Goal: Communication & Community: Answer question/provide support

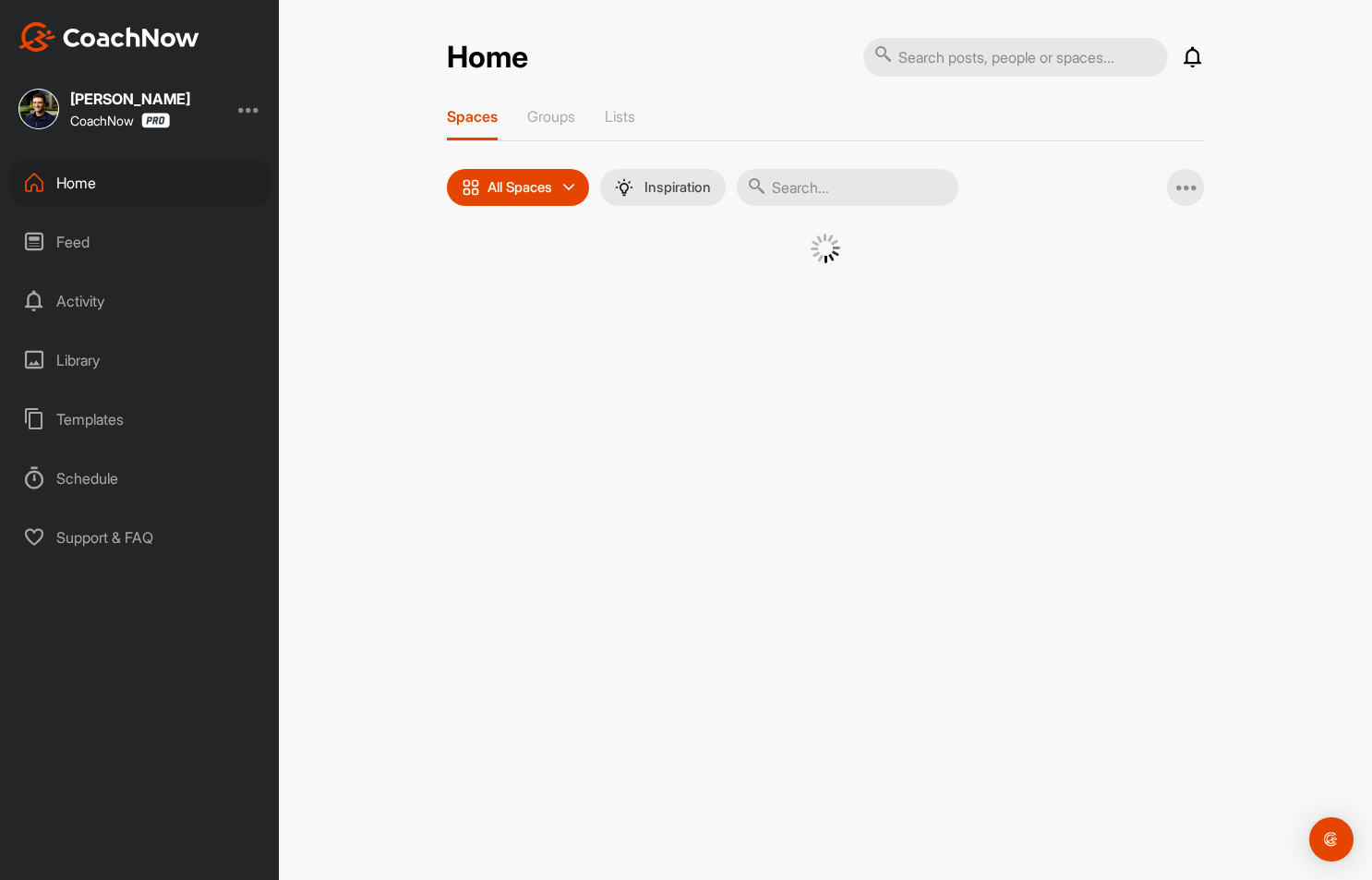
click at [158, 219] on div "Feed" at bounding box center [140, 241] width 261 height 46
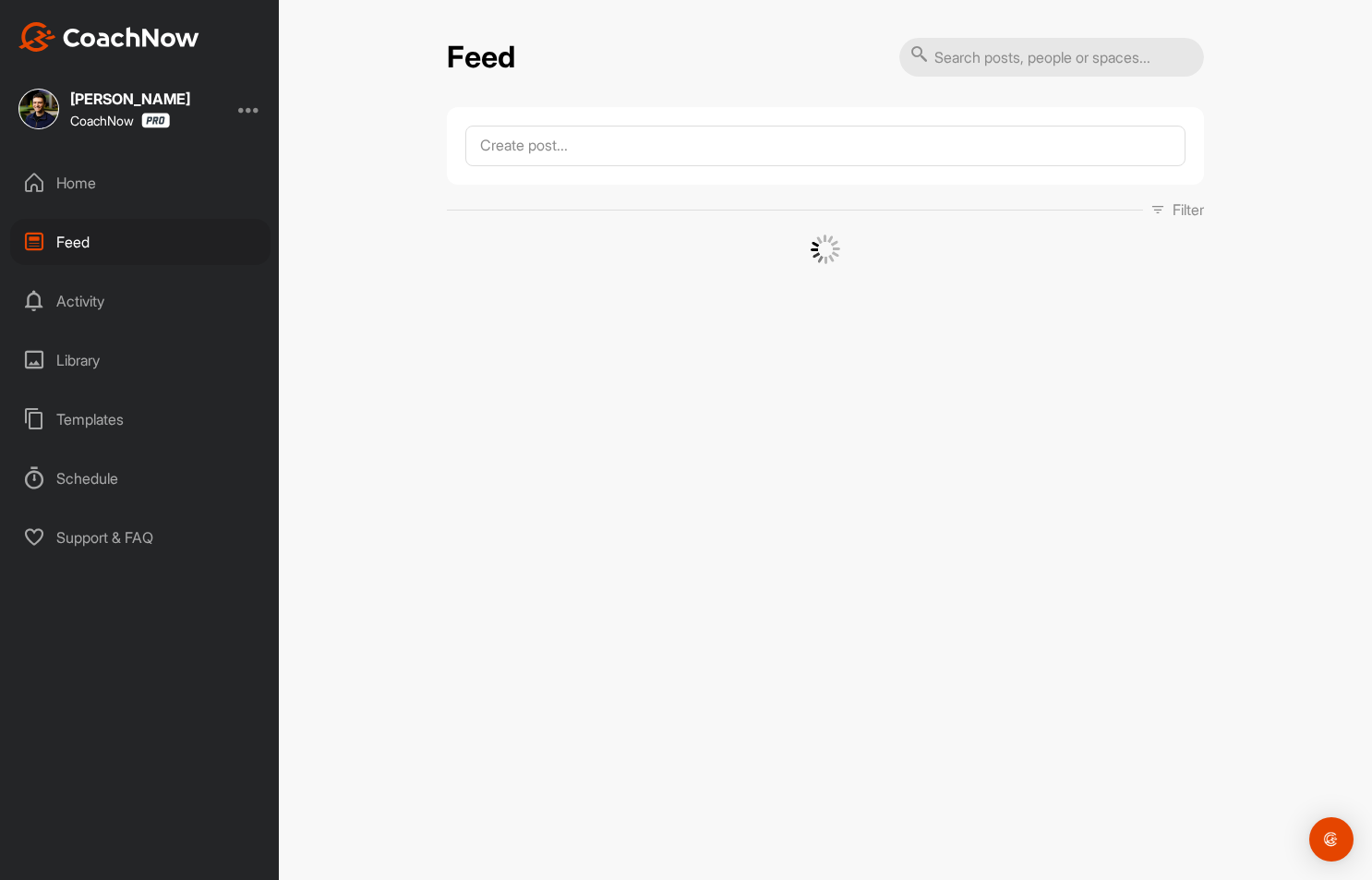
click at [1002, 57] on input "text" at bounding box center [1052, 56] width 305 height 38
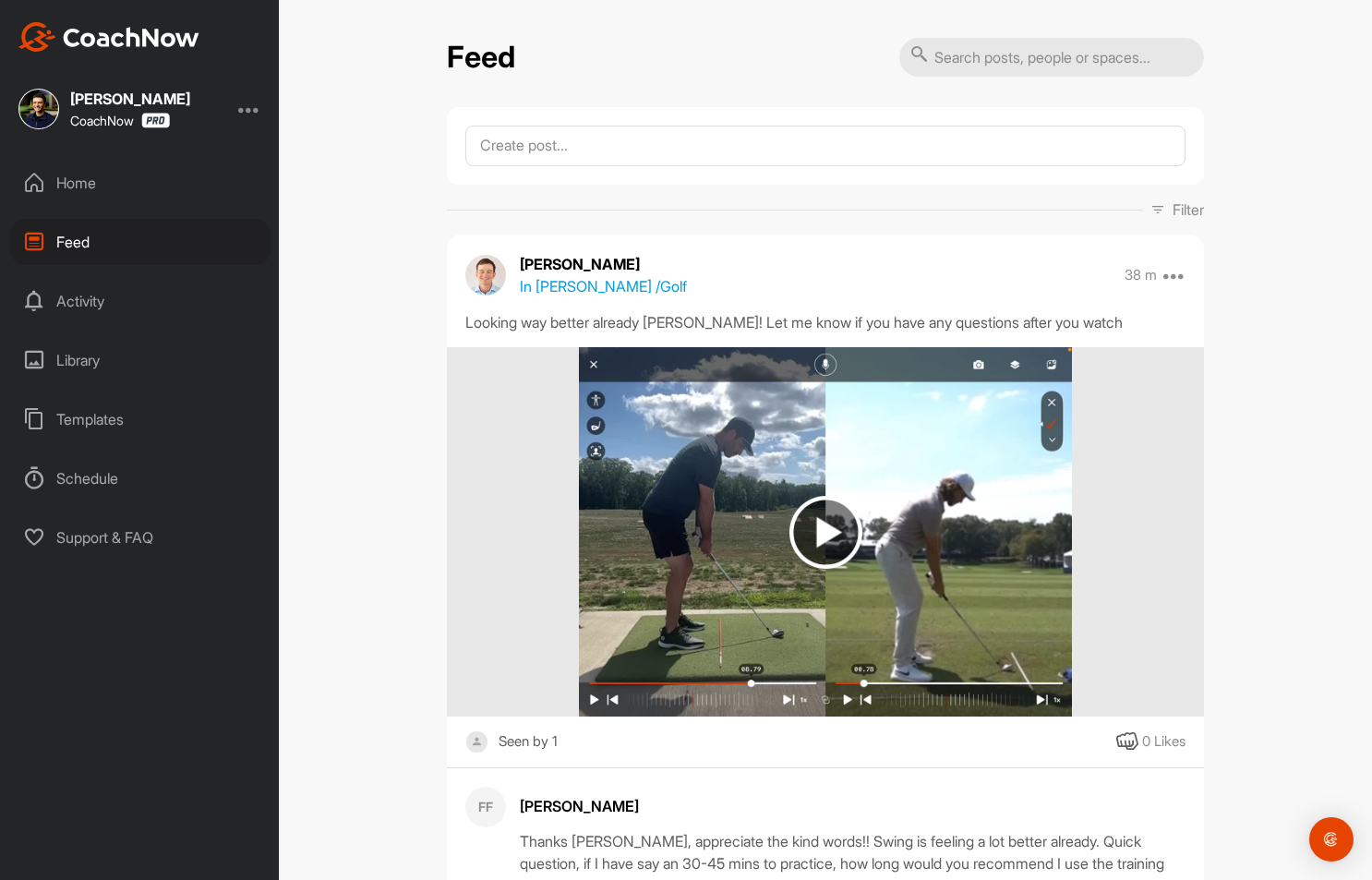
paste input "[PERSON_NAME]"
type input "[PERSON_NAME]"
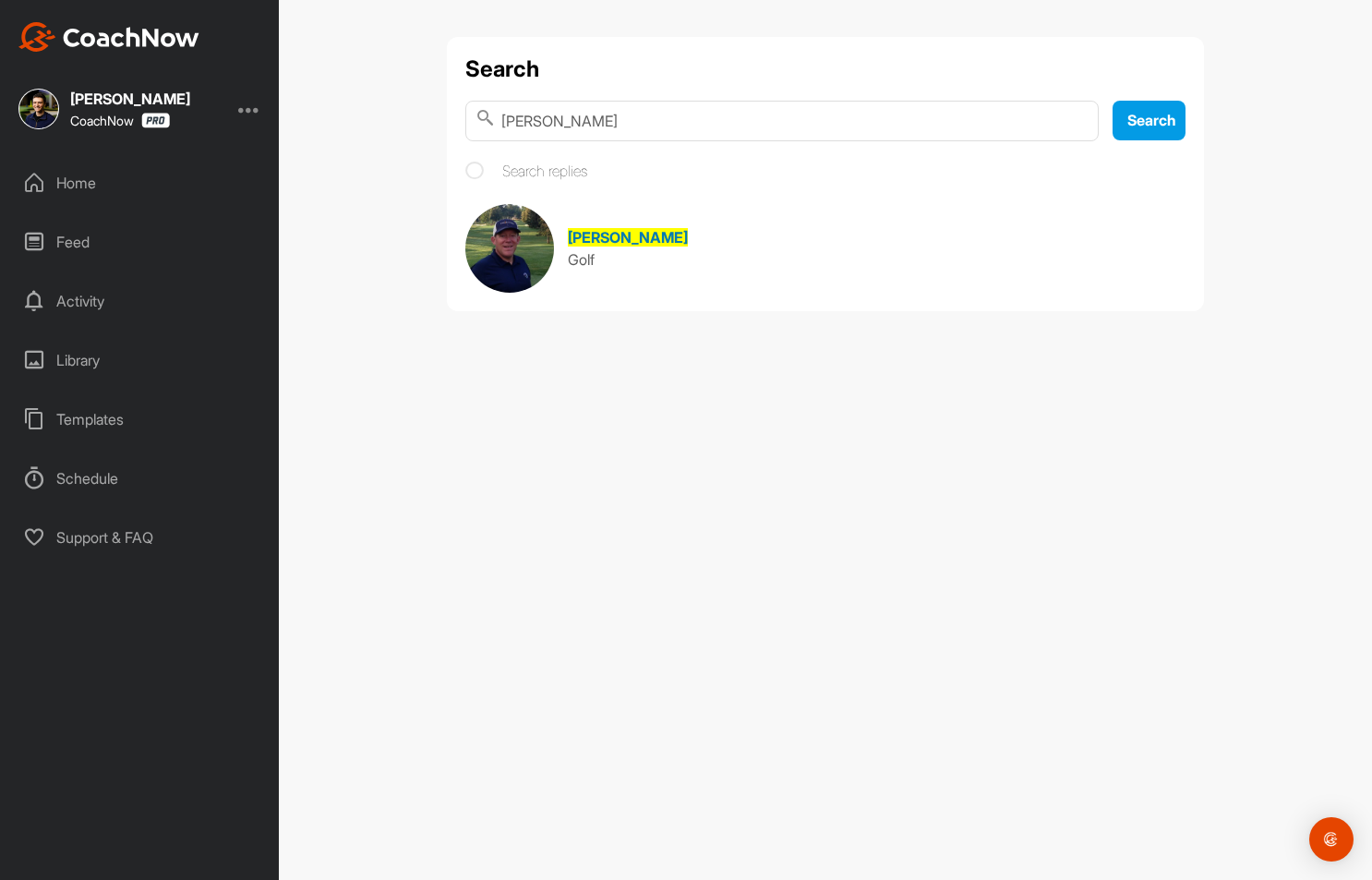
click at [604, 210] on link "Mark Barchony Golf" at bounding box center [826, 248] width 720 height 89
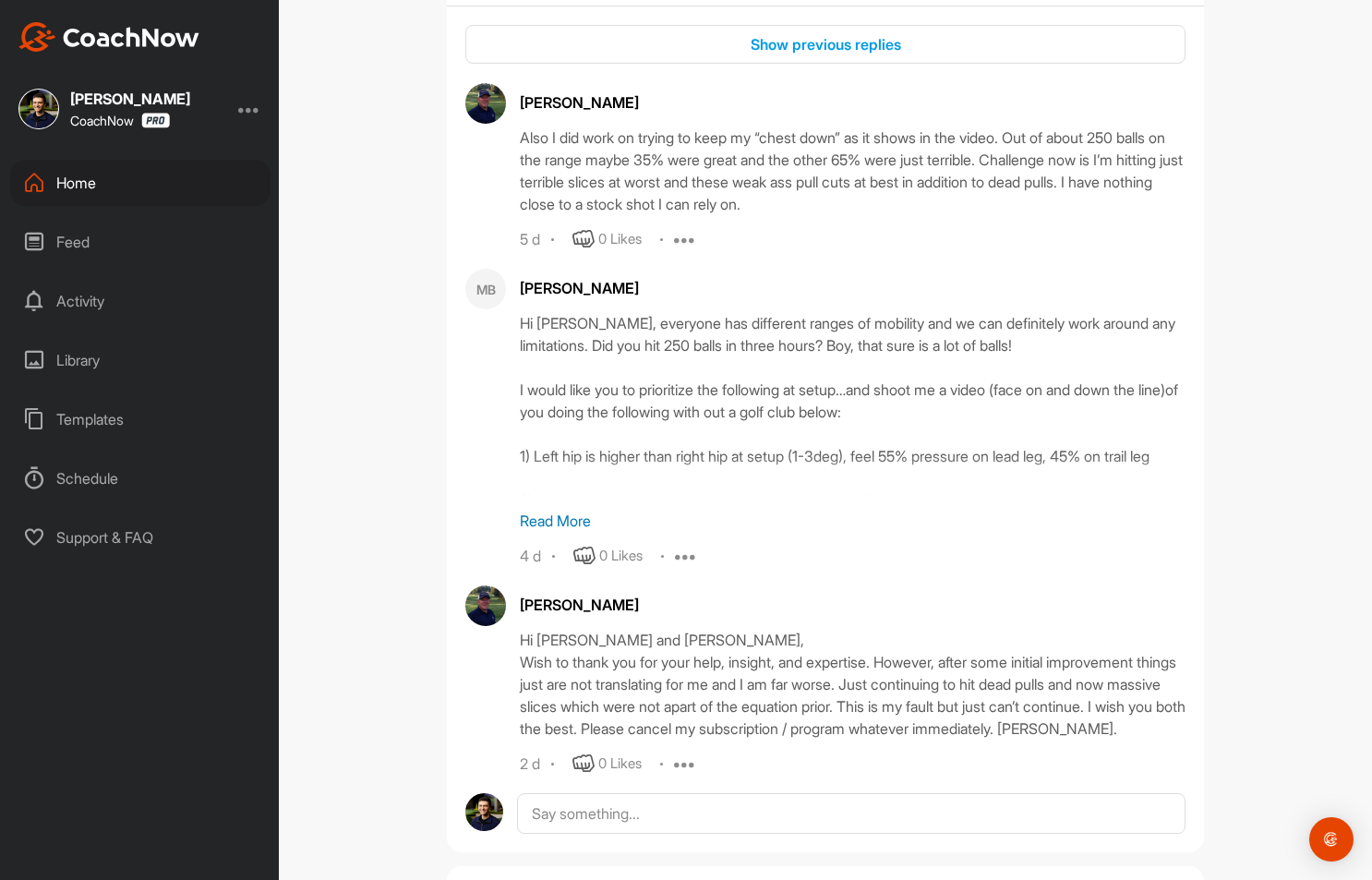
scroll to position [1019, 0]
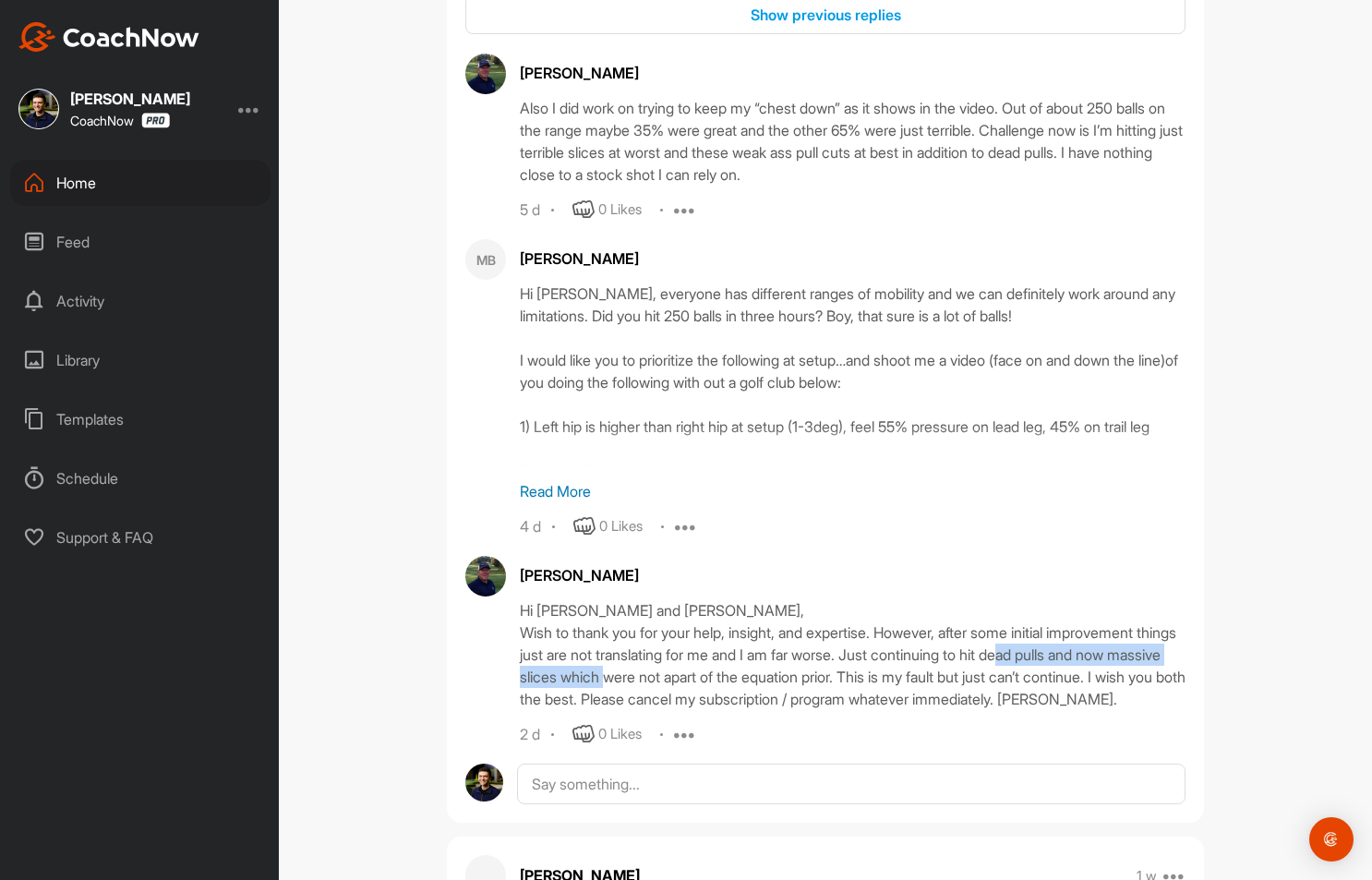
drag, startPoint x: 537, startPoint y: 672, endPoint x: 820, endPoint y: 690, distance: 283.6
click at [820, 690] on div "Hi [PERSON_NAME] and [PERSON_NAME], Wish to thank you for your help, insight, a…" at bounding box center [852, 655] width 666 height 111
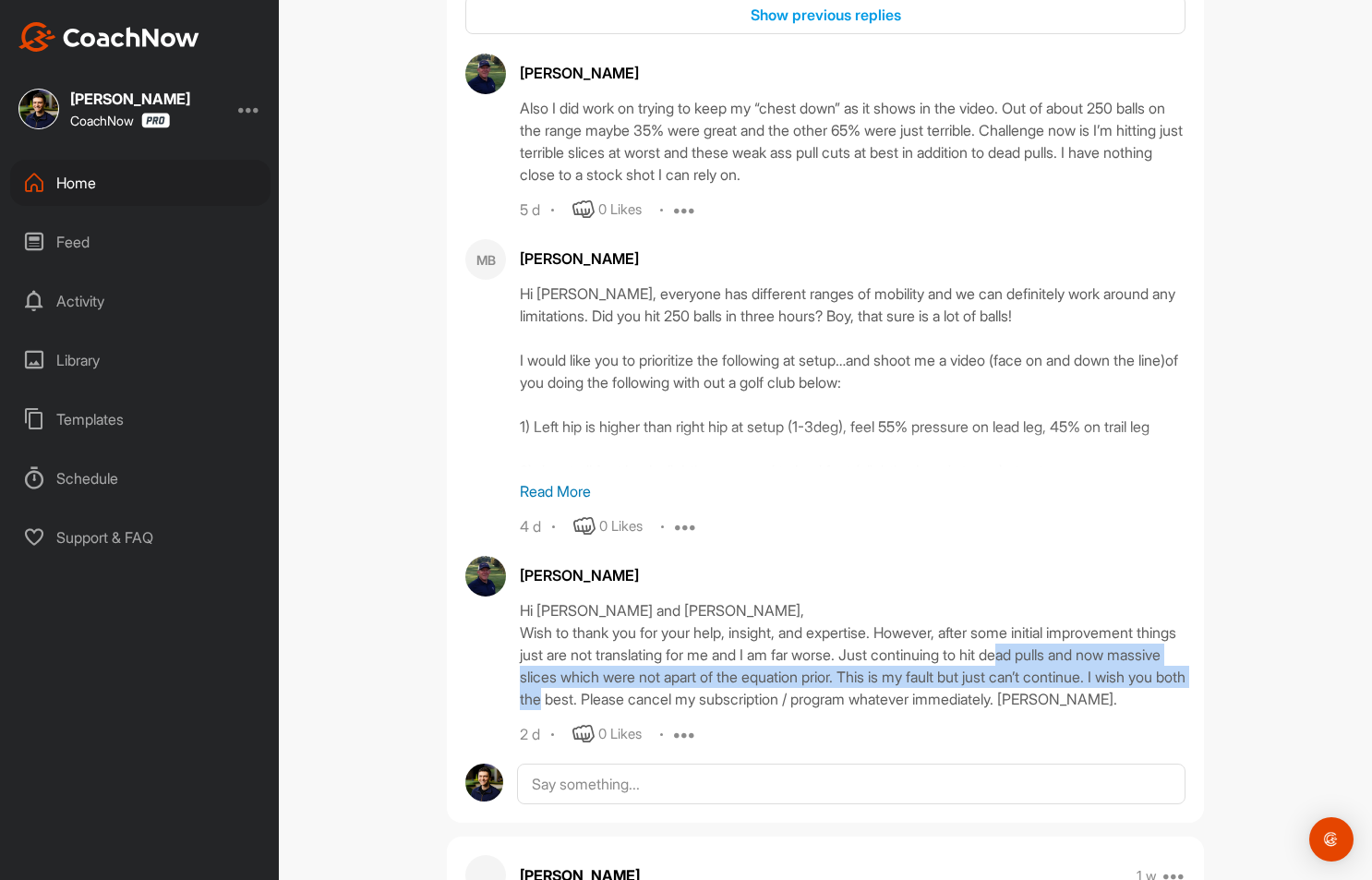
click at [820, 690] on div "Hi [PERSON_NAME] and [PERSON_NAME], Wish to thank you for your help, insight, a…" at bounding box center [852, 655] width 666 height 111
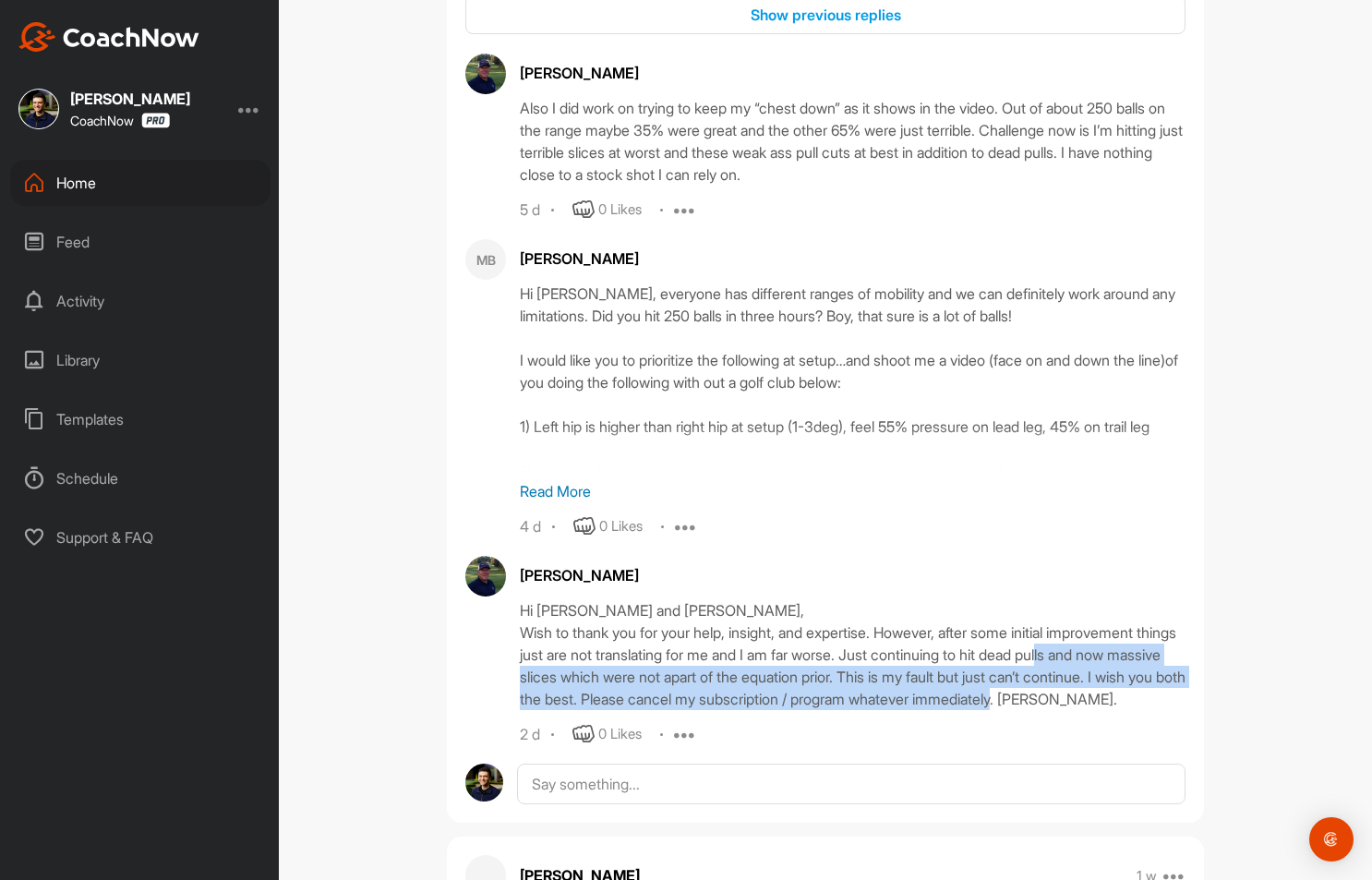
drag, startPoint x: 705, startPoint y: 723, endPoint x: 586, endPoint y: 679, distance: 126.9
click at [586, 679] on div "Hi [PERSON_NAME] and [PERSON_NAME], Wish to thank you for your help, insight, a…" at bounding box center [852, 655] width 666 height 111
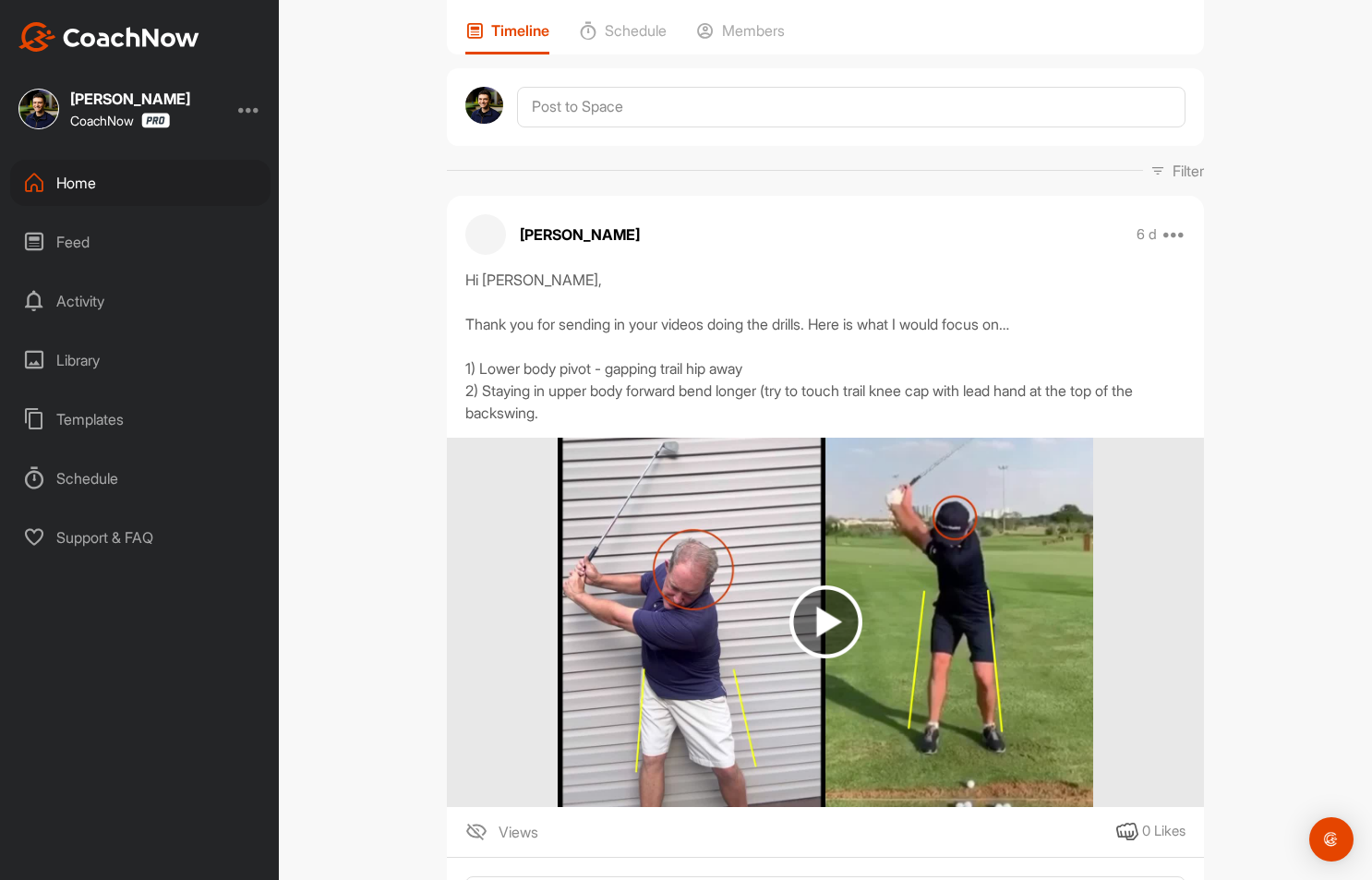
scroll to position [59, 0]
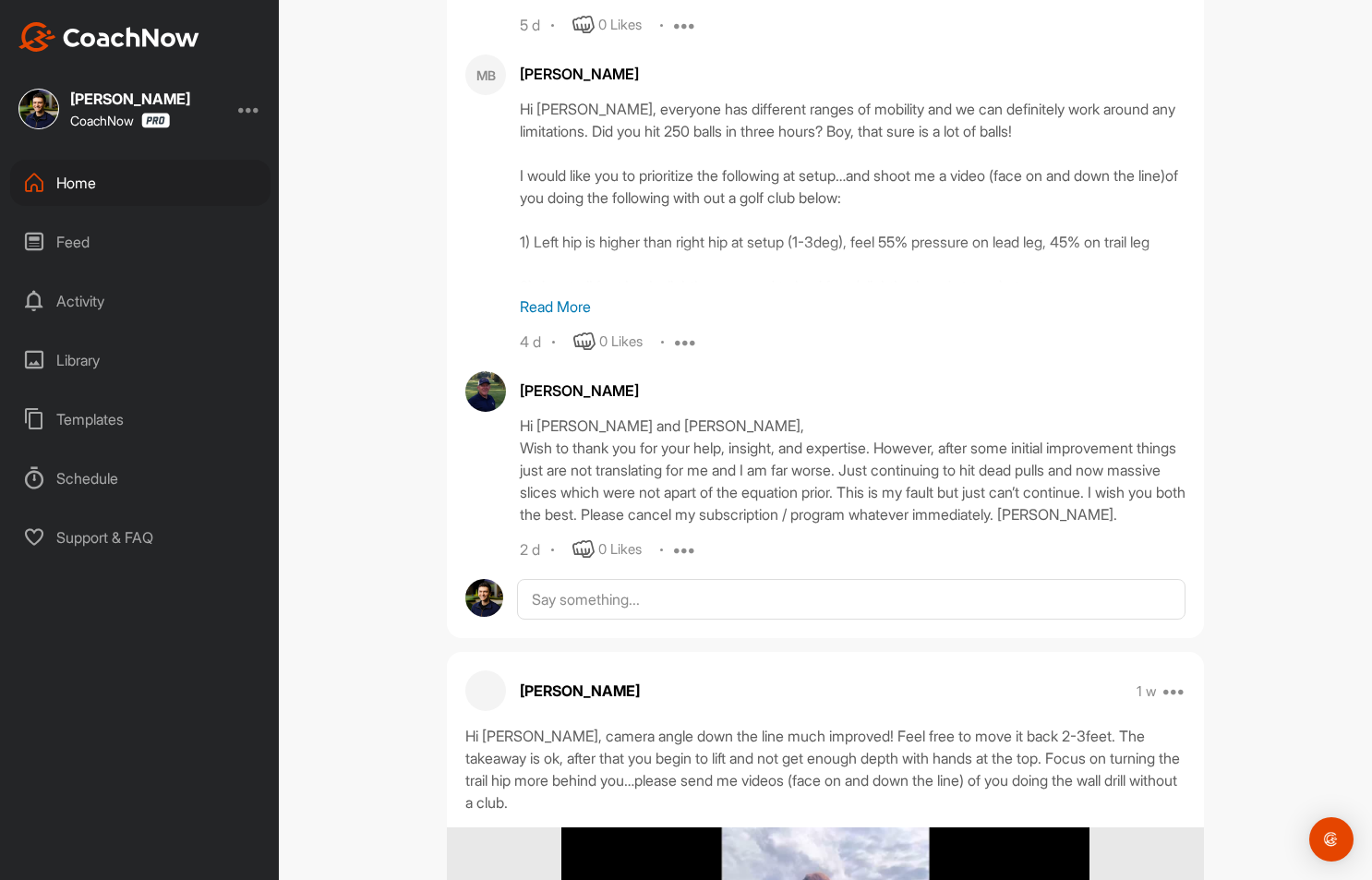
scroll to position [1232, 0]
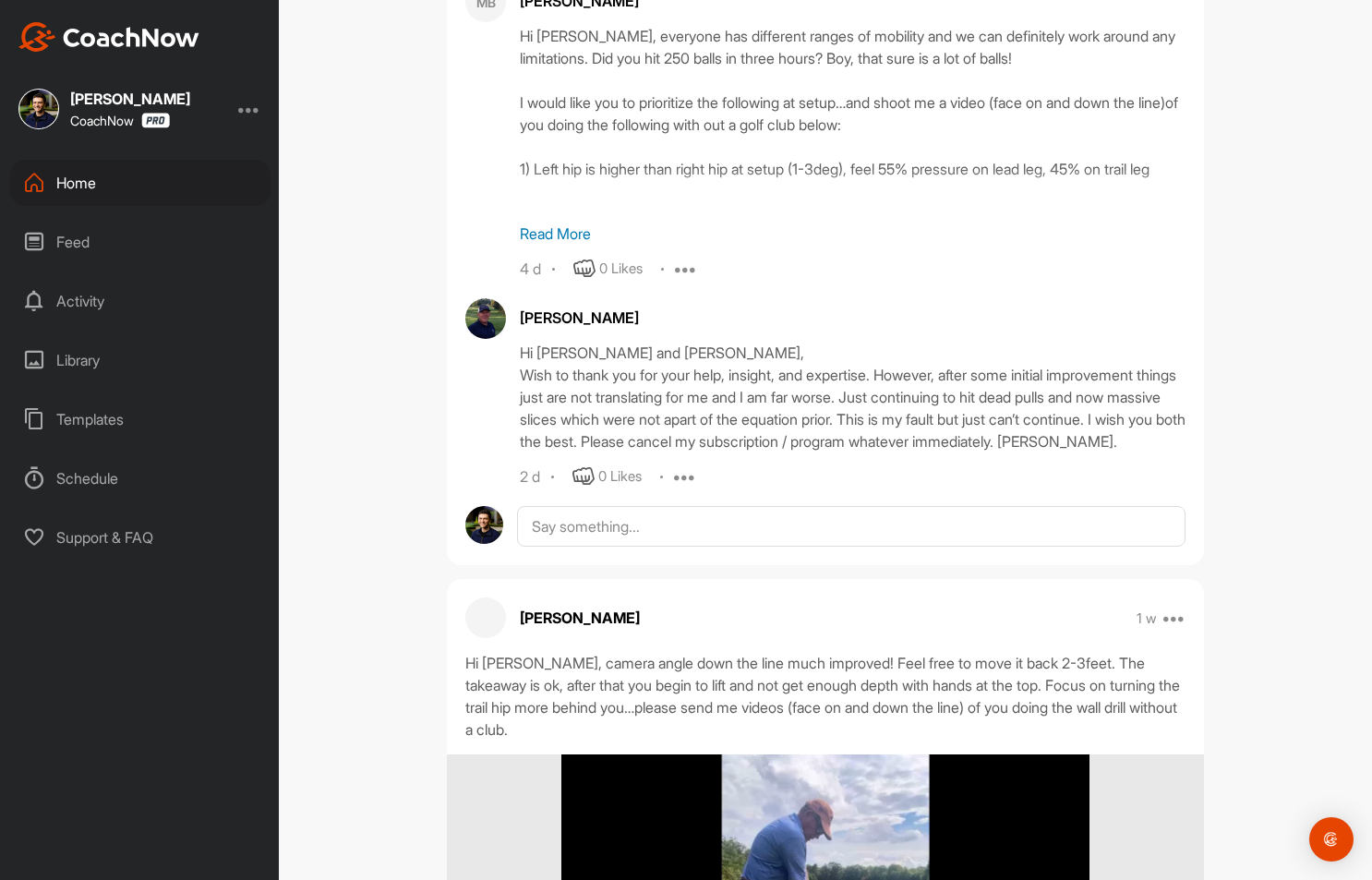
scroll to position [1294, 0]
